Goal: Communication & Community: Share content

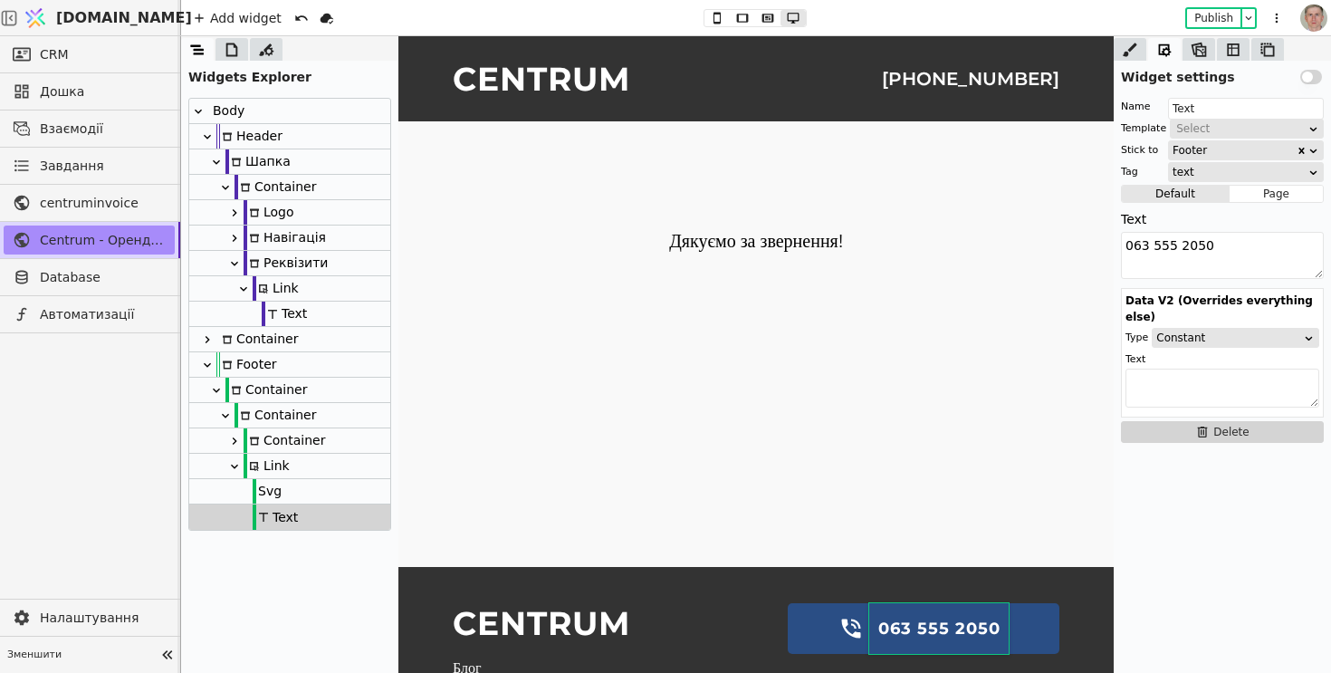
click at [302, 465] on div "Link" at bounding box center [289, 466] width 201 height 25
type input "Link"
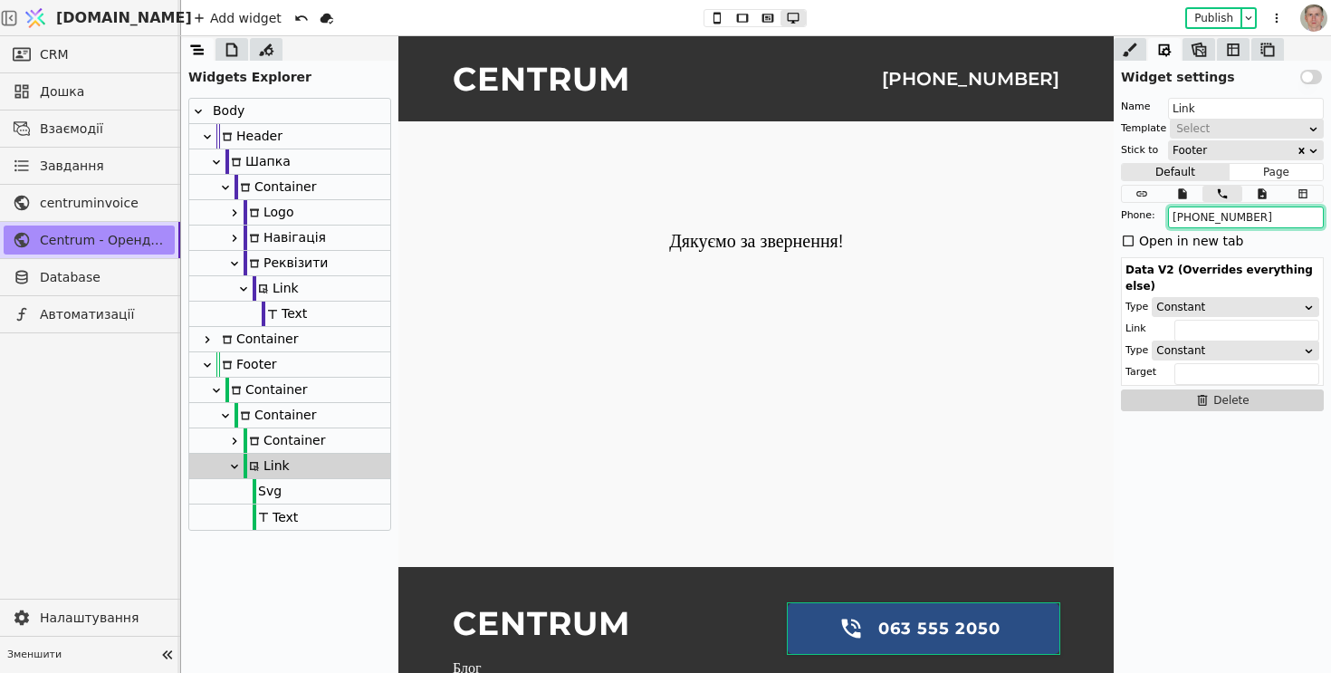
click at [1279, 217] on input "[PHONE_NUMBER]" at bounding box center [1246, 217] width 156 height 22
type input "[PHONE_NUMBER]"
click at [296, 513] on div "Text" at bounding box center [275, 516] width 45 height 25
type input "Text"
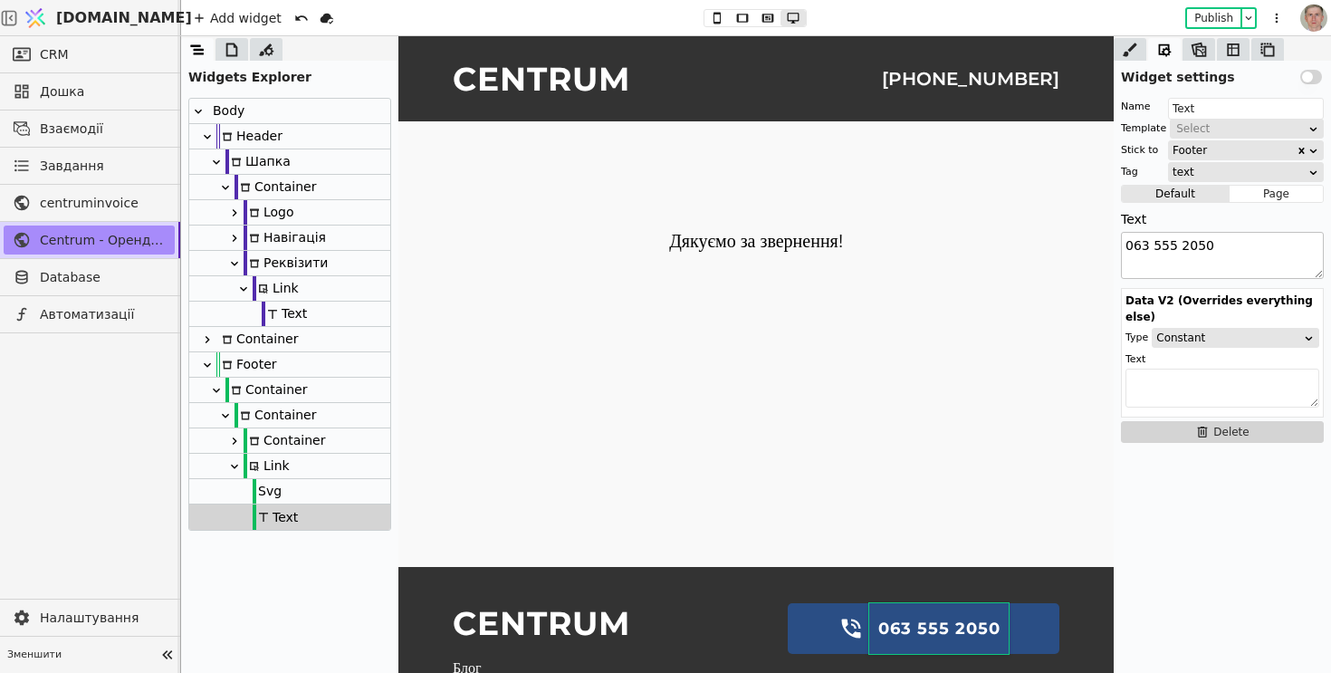
click at [1251, 242] on textarea "063 555 2050" at bounding box center [1222, 255] width 203 height 47
type textarea "063 555 4047"
click at [1222, 20] on button "Publish" at bounding box center [1213, 18] width 53 height 18
click at [96, 50] on link "CRM" at bounding box center [89, 54] width 171 height 29
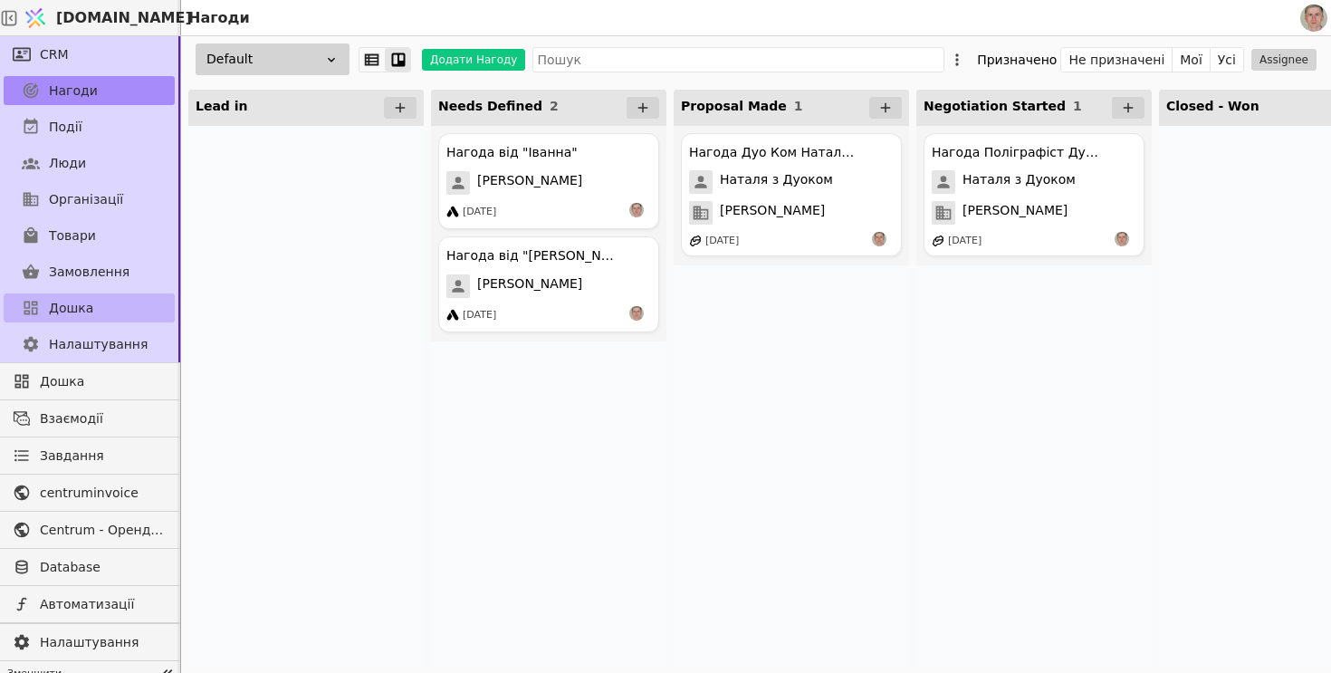
click at [104, 311] on link "Дошка" at bounding box center [89, 307] width 171 height 29
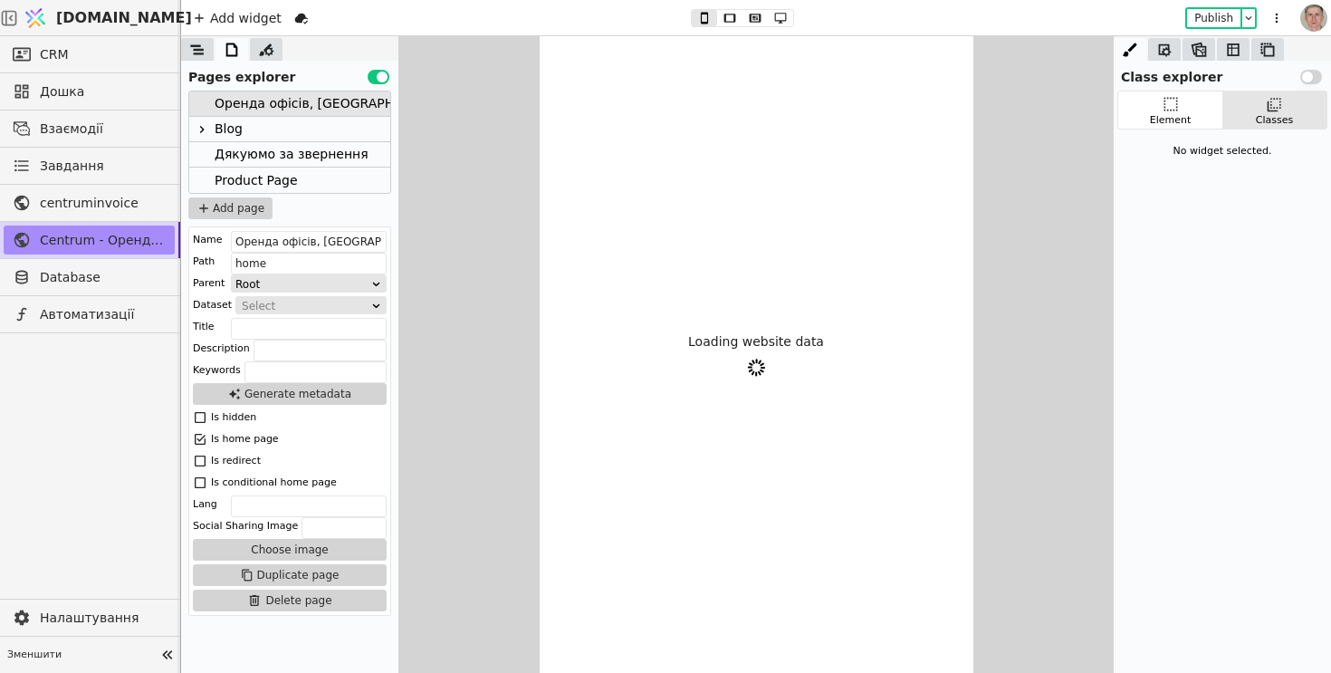
click at [265, 136] on div "Blog" at bounding box center [289, 129] width 201 height 25
